Goal: Find specific page/section: Find specific page/section

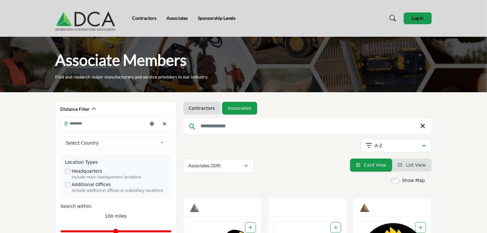
drag, startPoint x: 489, startPoint y: 16, endPoint x: 489, endPoint y: 84, distance: 68.2
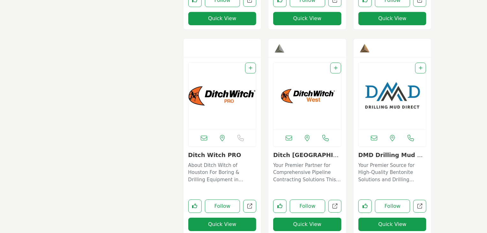
scroll to position [3047, 0]
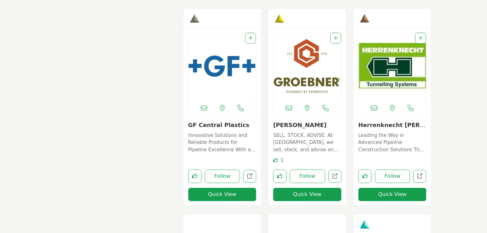
click at [226, 67] on img "Open Listing in new tab" at bounding box center [222, 66] width 68 height 67
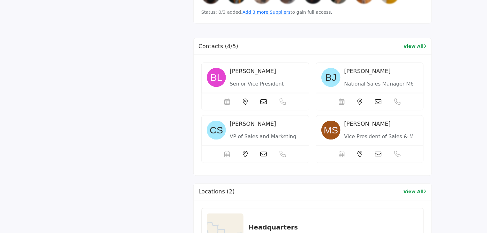
scroll to position [466, 0]
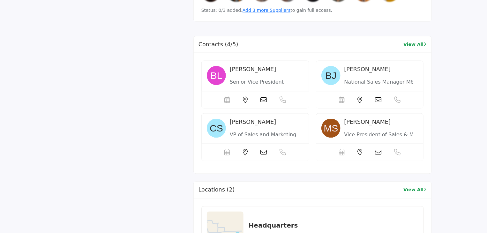
drag, startPoint x: 489, startPoint y: 44, endPoint x: 483, endPoint y: 69, distance: 26.1
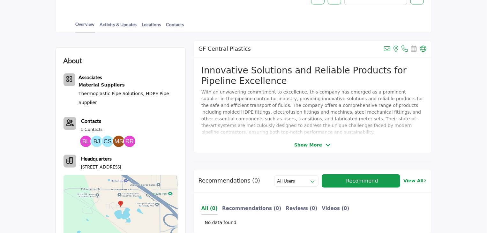
scroll to position [0, 0]
